Goal: Find specific page/section: Find specific page/section

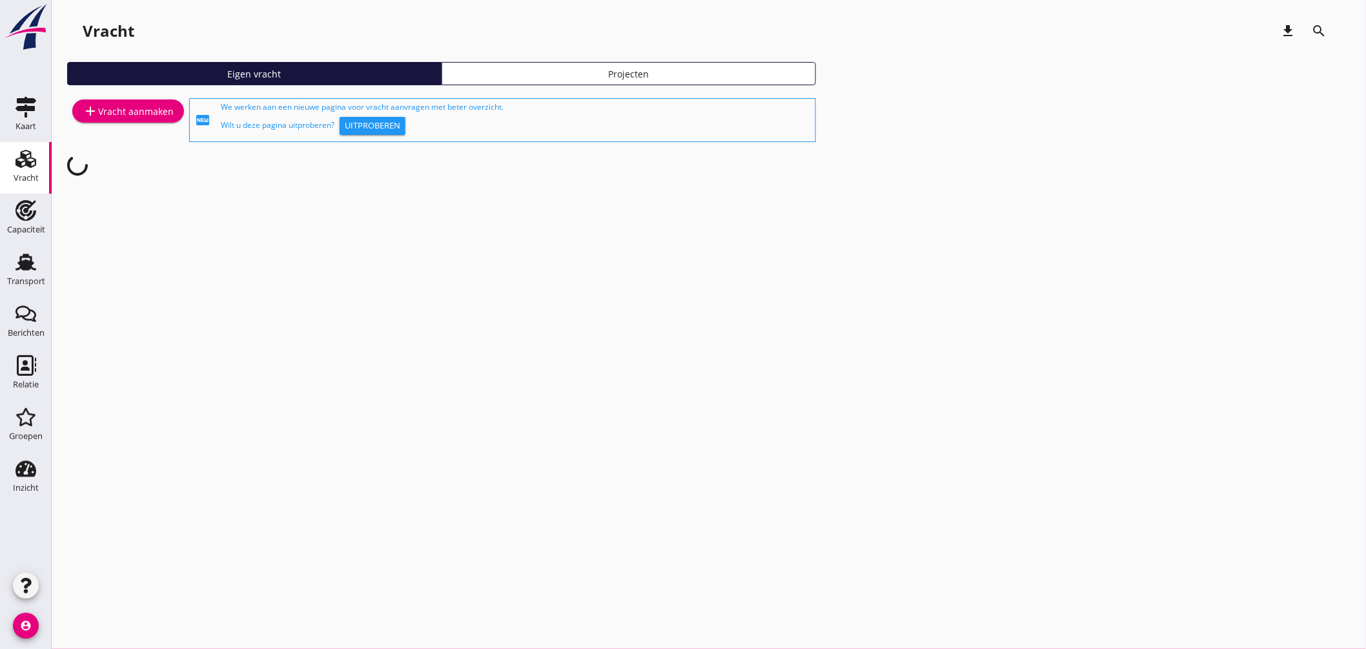
drag, startPoint x: 27, startPoint y: 266, endPoint x: 239, endPoint y: 172, distance: 231.5
click at [27, 266] on use at bounding box center [25, 262] width 21 height 17
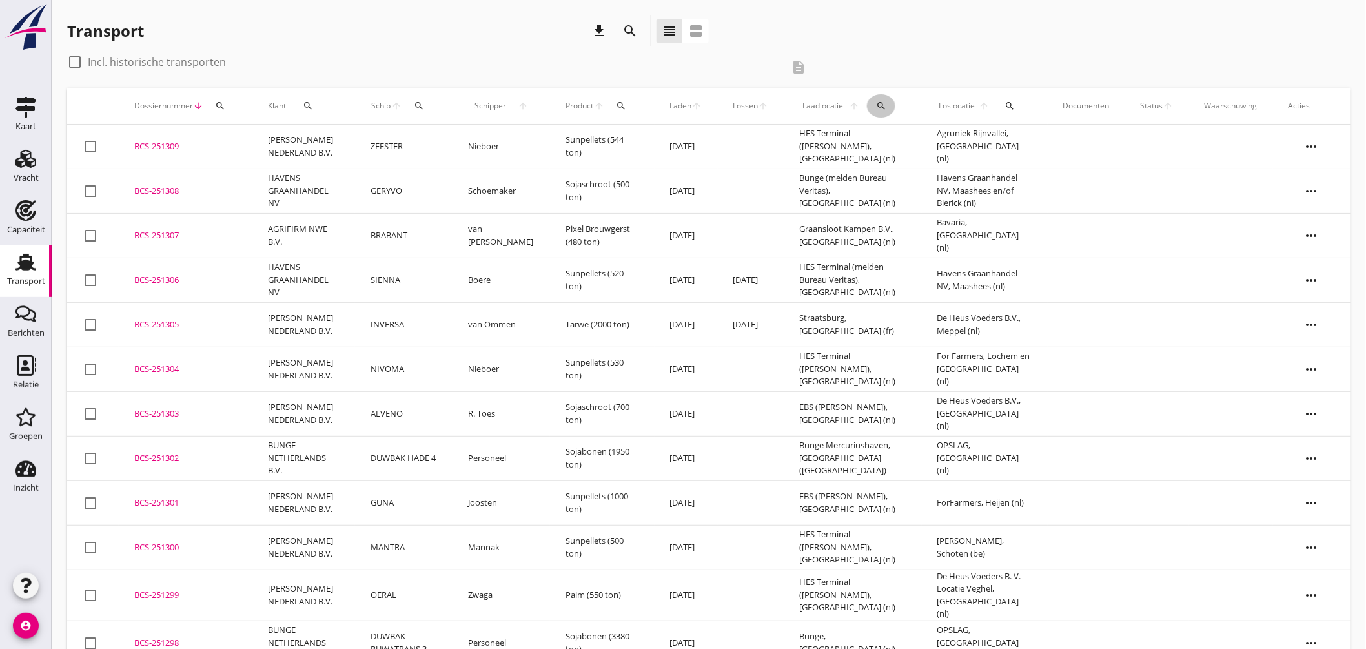
click at [877, 99] on button "search" at bounding box center [881, 105] width 28 height 23
click at [931, 133] on input "text" at bounding box center [954, 143] width 134 height 21
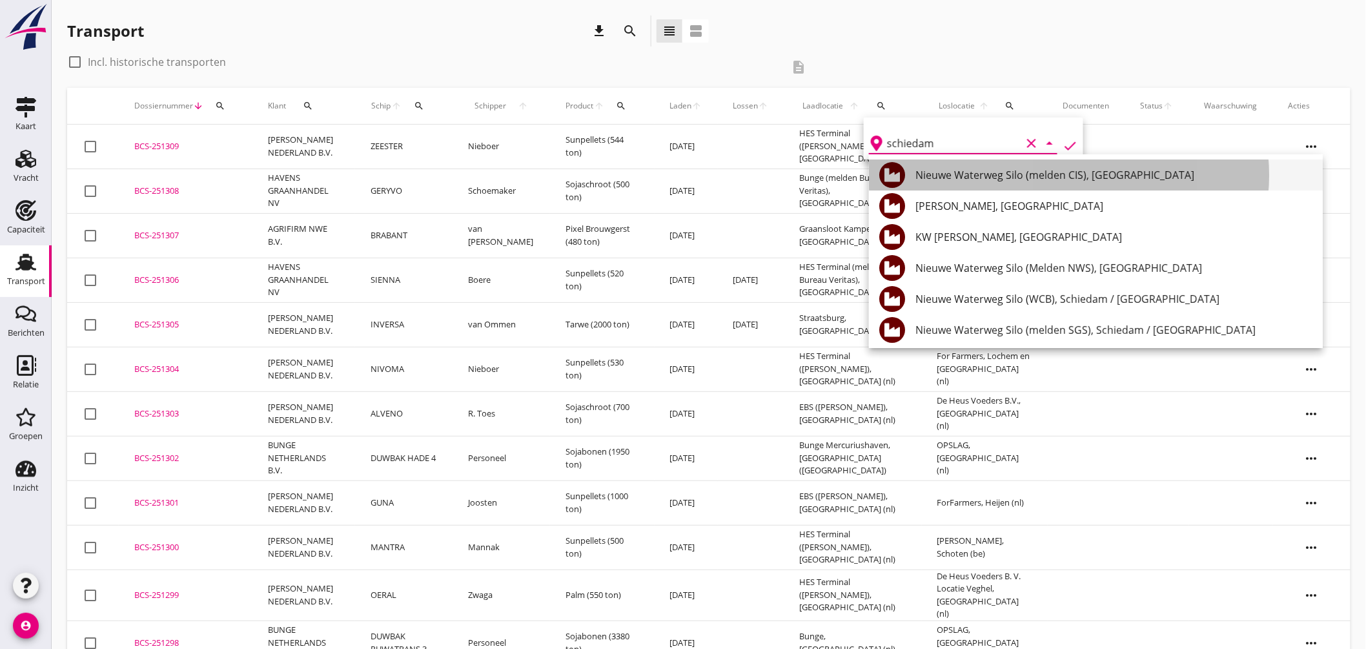
click at [1095, 172] on div "Nieuwe Waterweg Silo (melden CIS), [GEOGRAPHIC_DATA]" at bounding box center [1113, 174] width 397 height 15
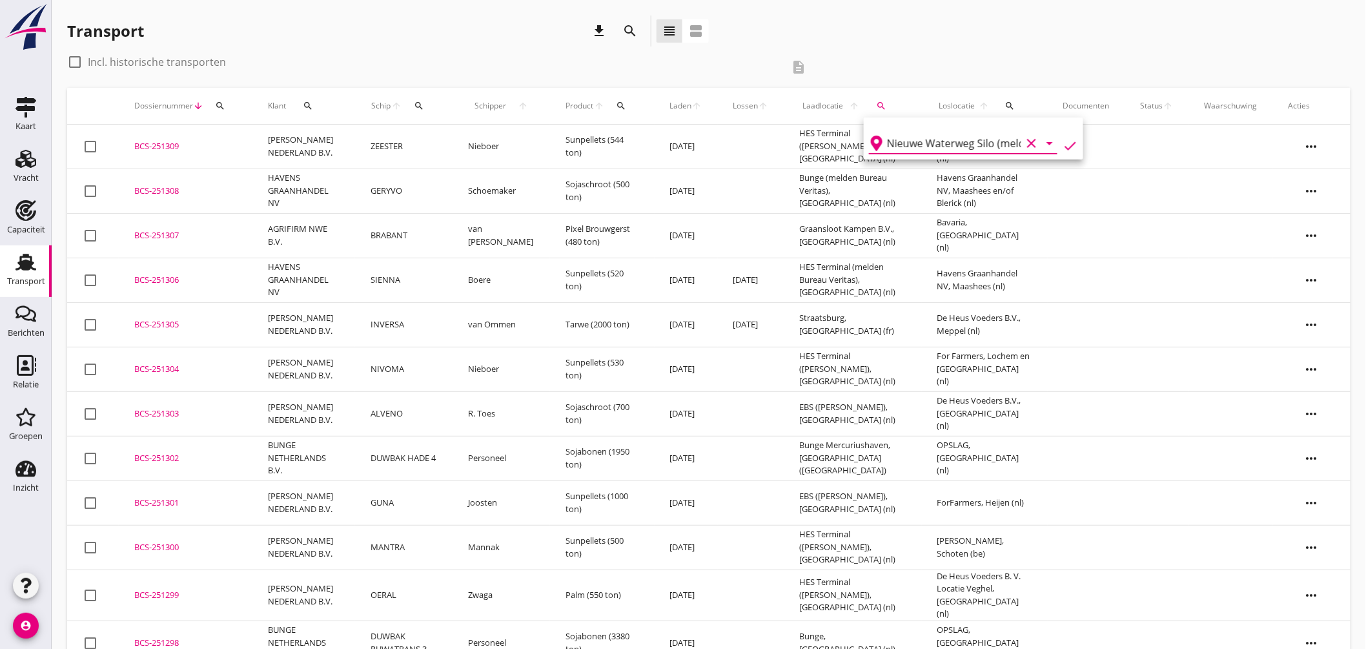
click at [1068, 143] on icon "check" at bounding box center [1070, 145] width 15 height 15
type input "Nieuwe Waterweg Silo (melden CIS)"
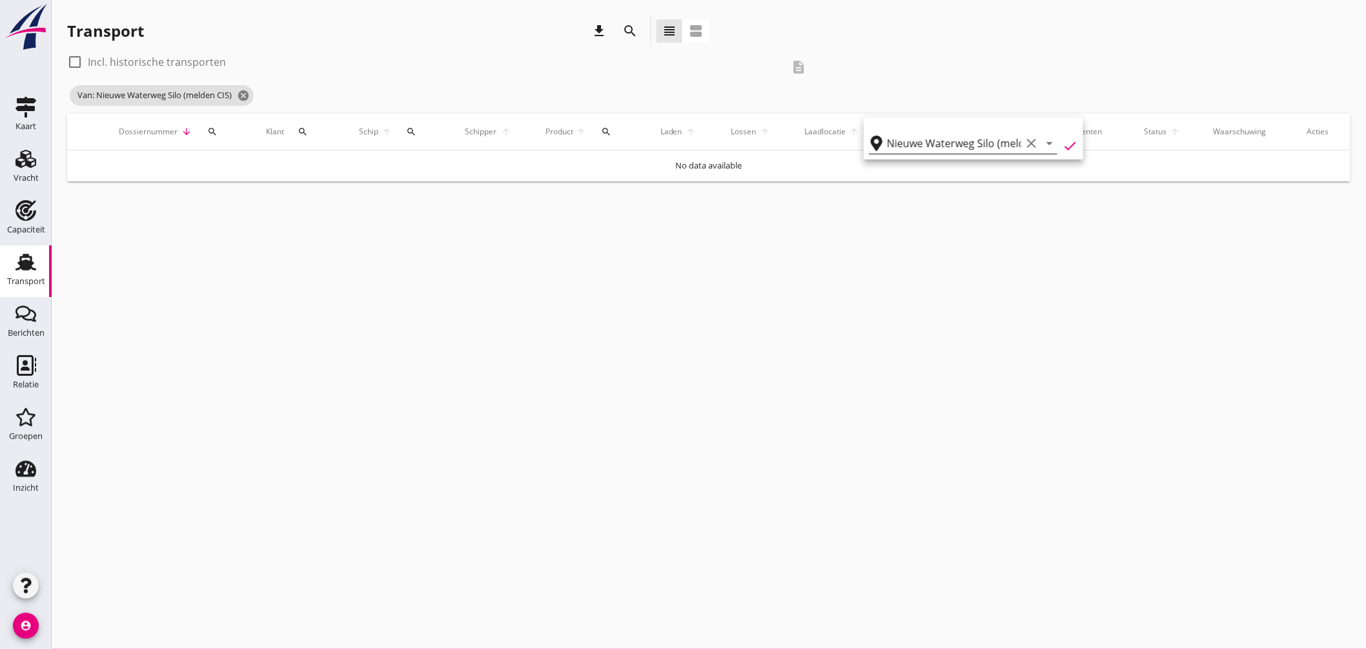
click at [1024, 143] on icon "clear" at bounding box center [1031, 143] width 15 height 15
click at [990, 146] on input "text" at bounding box center [954, 143] width 134 height 21
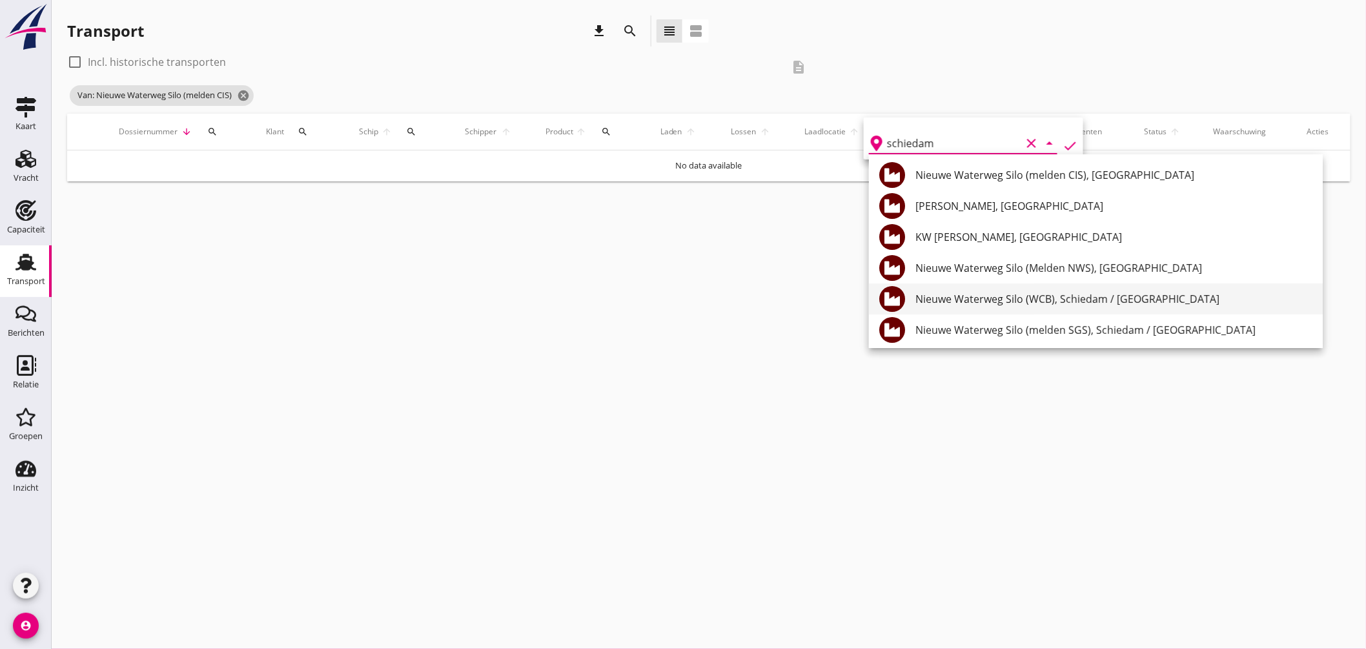
scroll to position [72, 0]
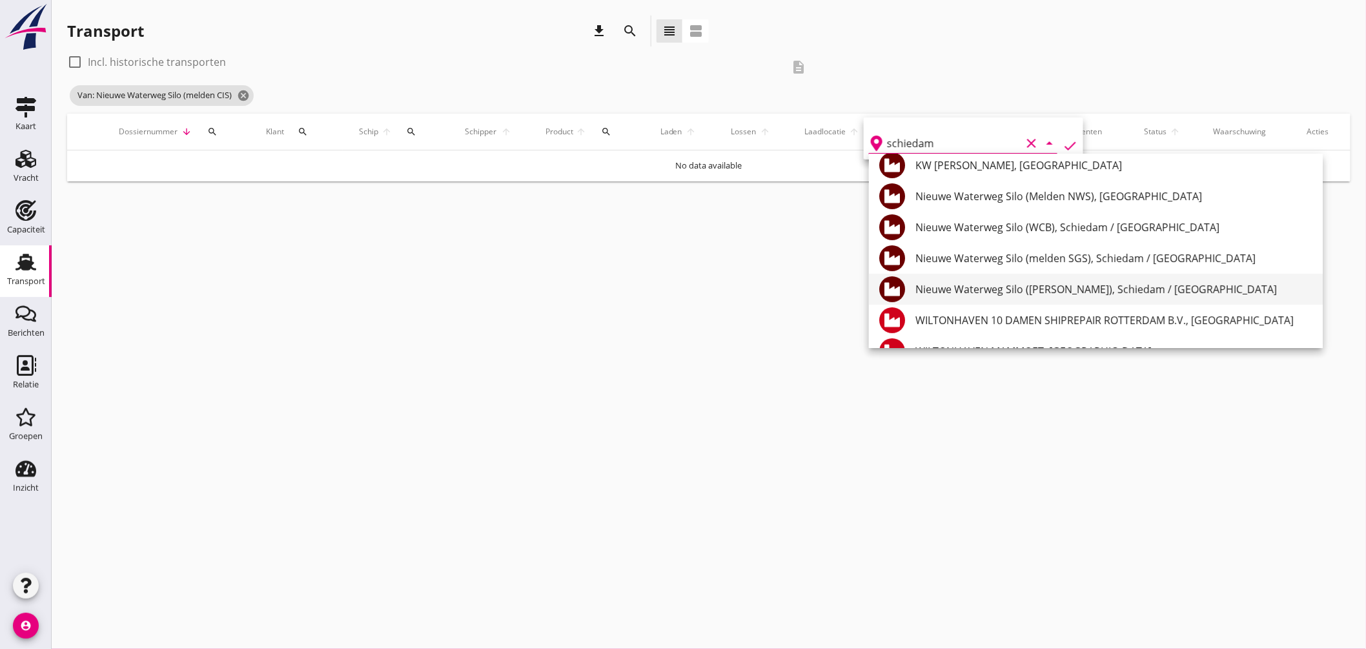
click at [1095, 284] on div "Nieuwe Waterweg Silo ([PERSON_NAME]), Schiedam / [GEOGRAPHIC_DATA]" at bounding box center [1113, 288] width 397 height 15
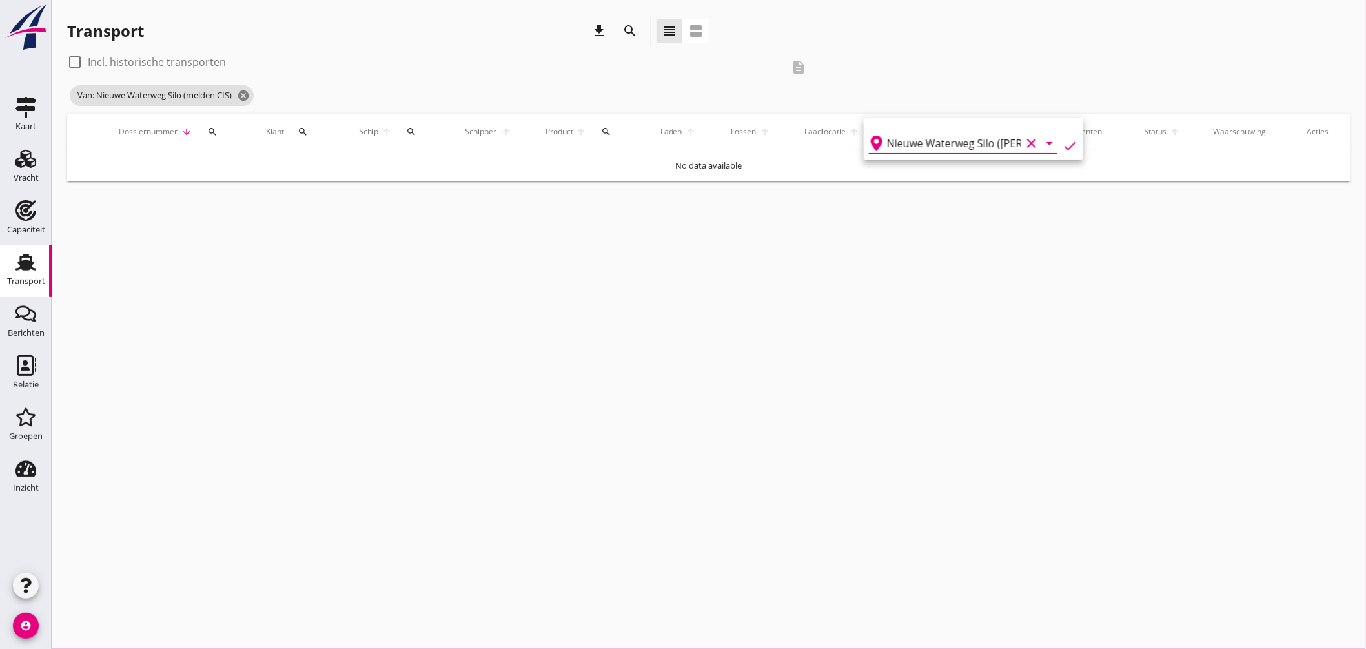
click at [1063, 142] on icon "check" at bounding box center [1070, 145] width 15 height 15
type input "Nieuwe Waterweg Silo ([PERSON_NAME])"
click at [113, 60] on label "Incl. historische transporten" at bounding box center [157, 62] width 138 height 13
checkbox input "true"
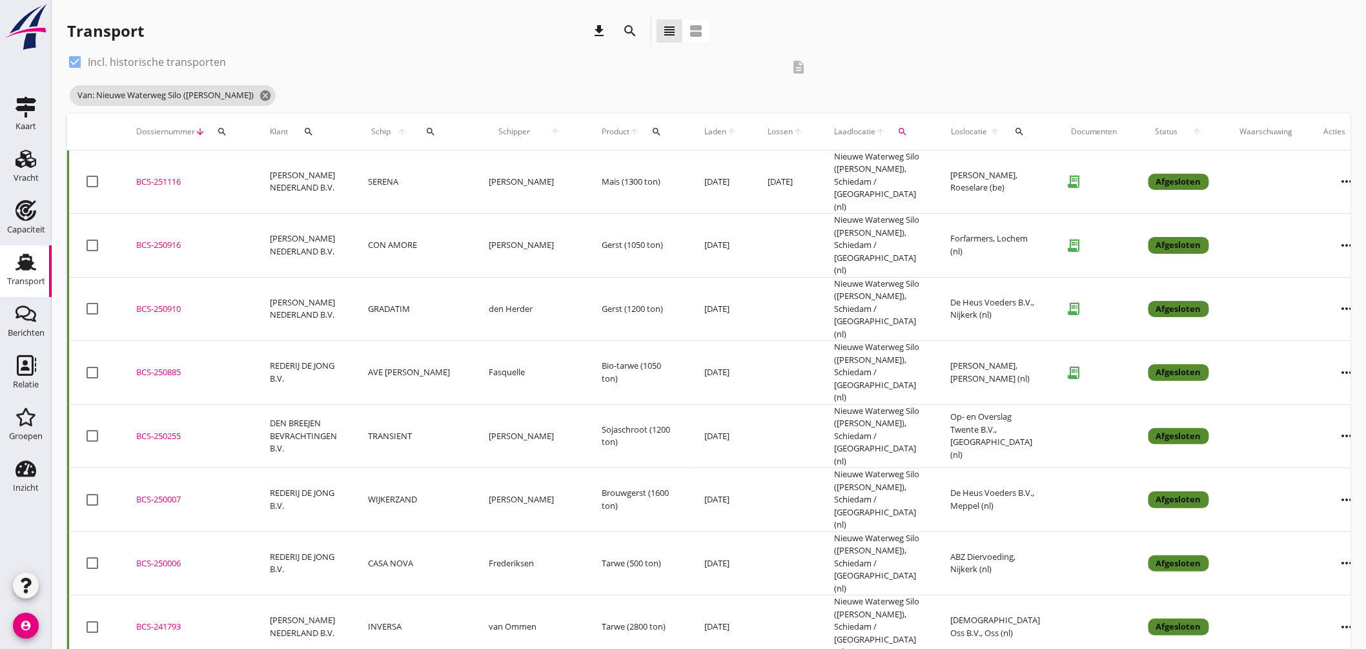
click at [167, 168] on td "BCS-251116 upload_file Drop hier uw bestand om het aan het dossier toe te voegen" at bounding box center [188, 181] width 134 height 63
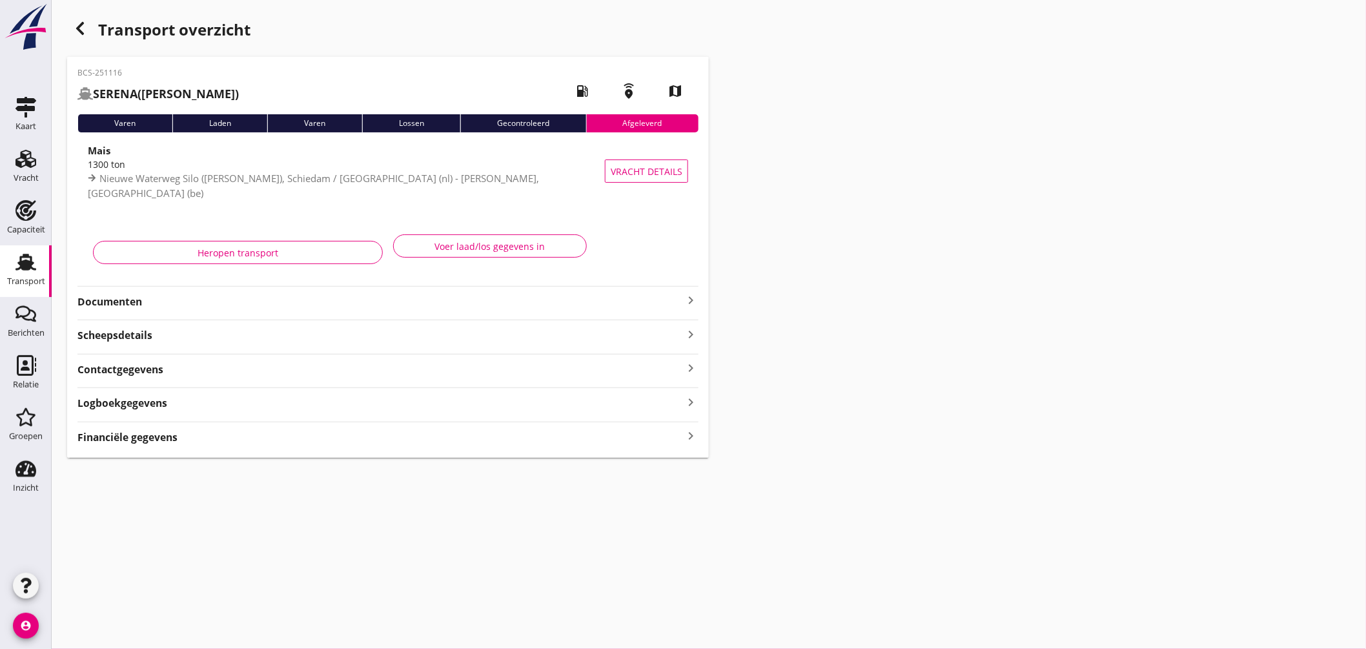
click at [691, 292] on icon "keyboard_arrow_right" at bounding box center [690, 299] width 15 height 15
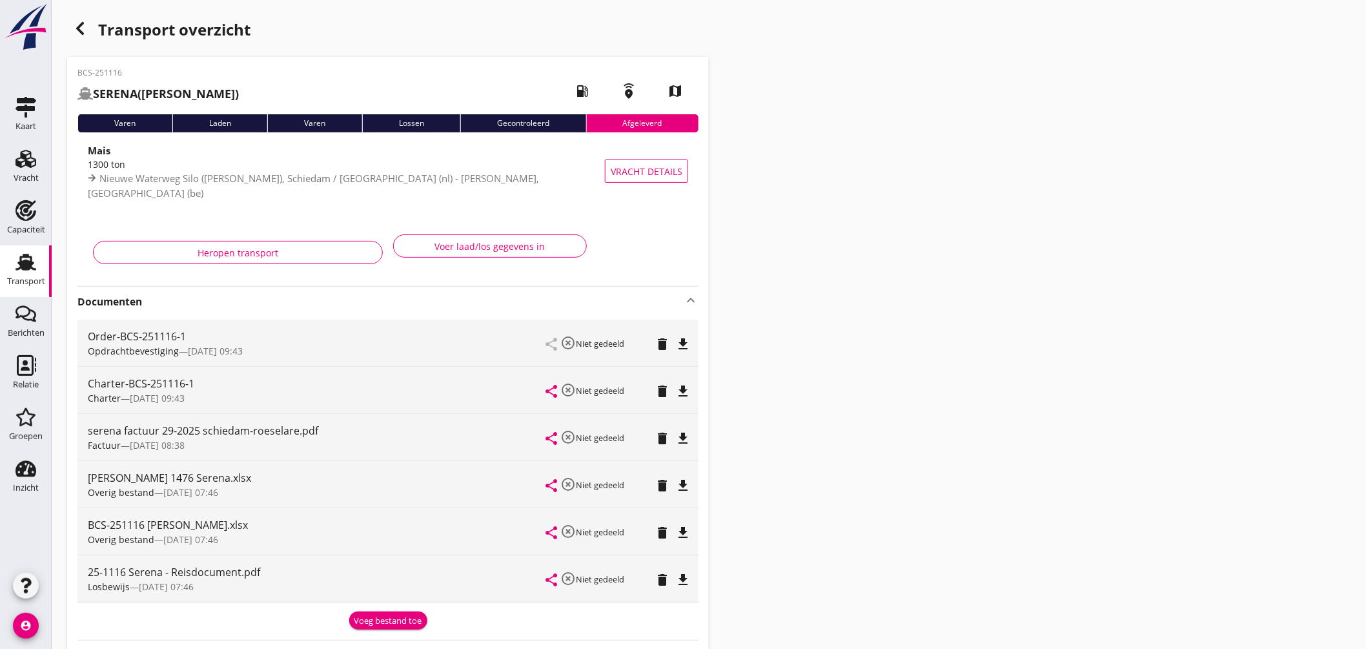
click at [689, 394] on icon "file_download" at bounding box center [682, 390] width 15 height 15
